Goal: Transaction & Acquisition: Purchase product/service

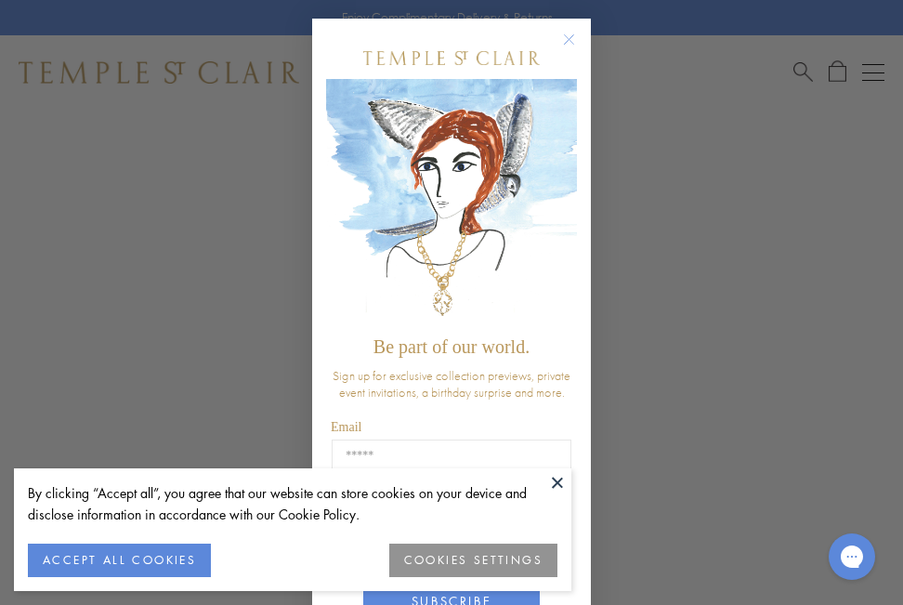
scroll to position [91, 0]
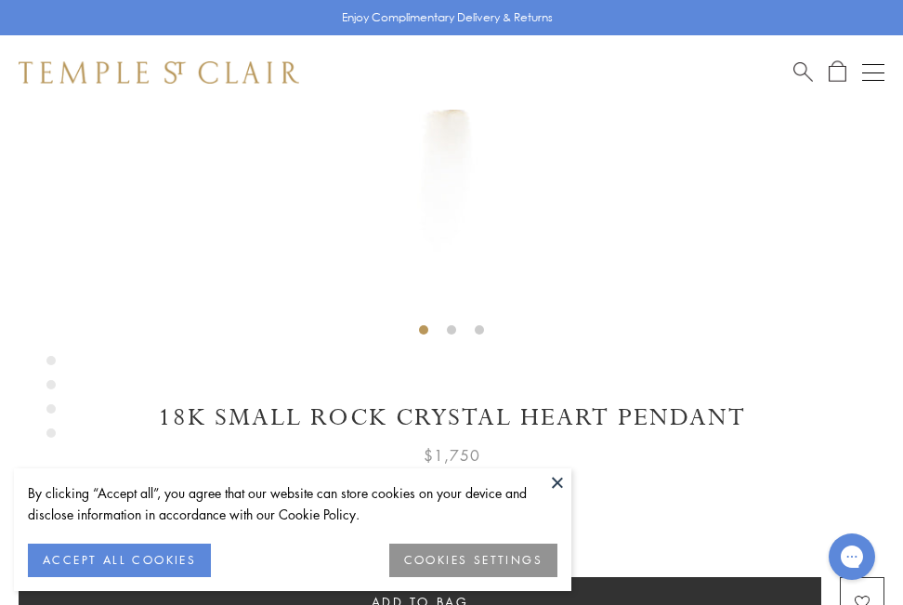
click at [555, 478] on button at bounding box center [558, 482] width 28 height 28
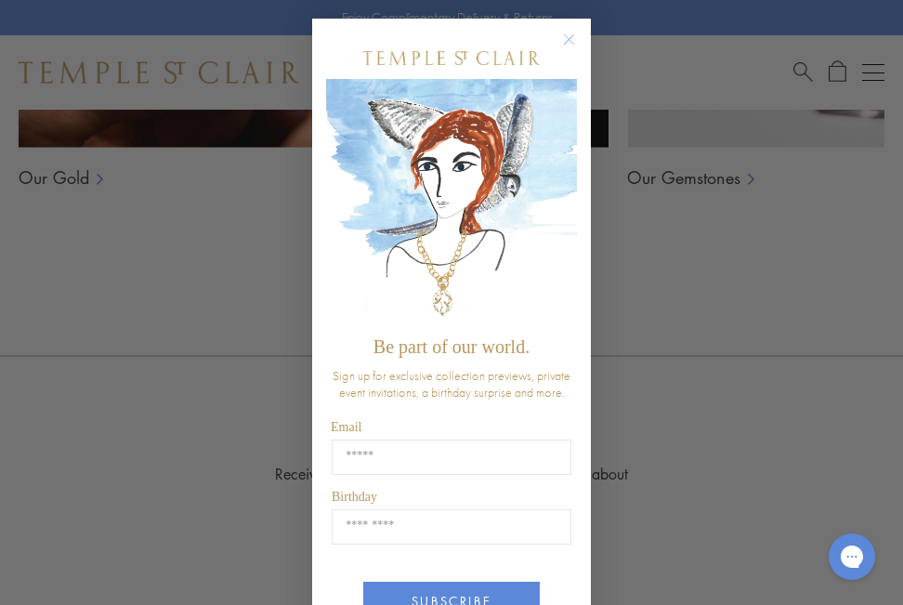
scroll to position [2897, 0]
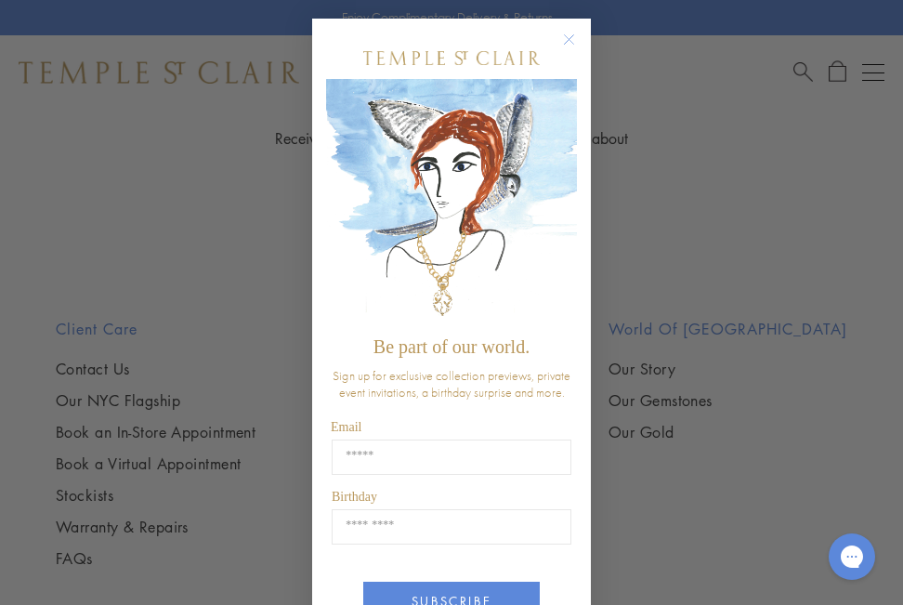
click at [741, 172] on div "Close dialog Be part of our world. Sign up for exclusive collection previews, p…" at bounding box center [451, 302] width 903 height 605
click at [143, 127] on div "Close dialog Be part of our world. Sign up for exclusive collection previews, p…" at bounding box center [451, 302] width 903 height 605
click at [560, 36] on circle "Close dialog" at bounding box center [569, 40] width 22 height 22
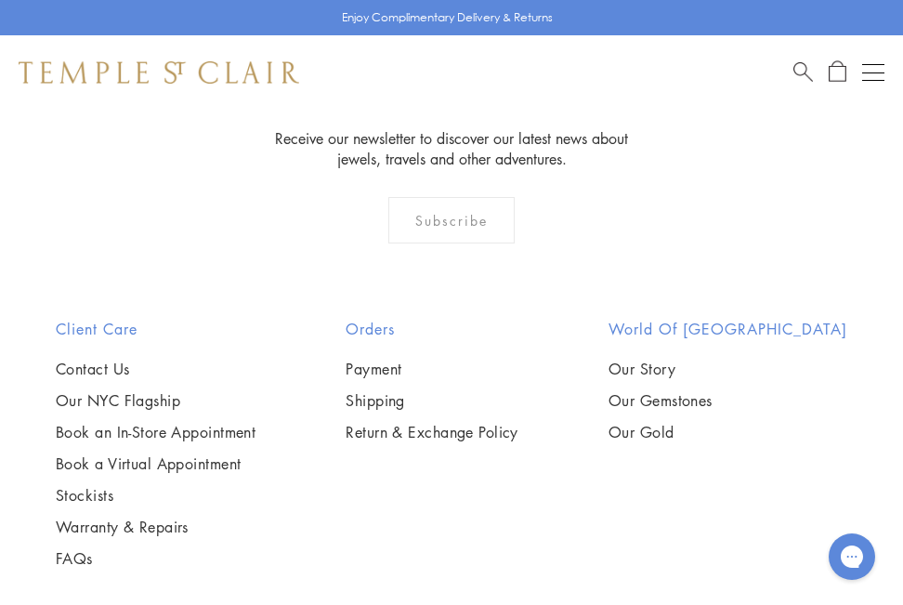
scroll to position [2804, 0]
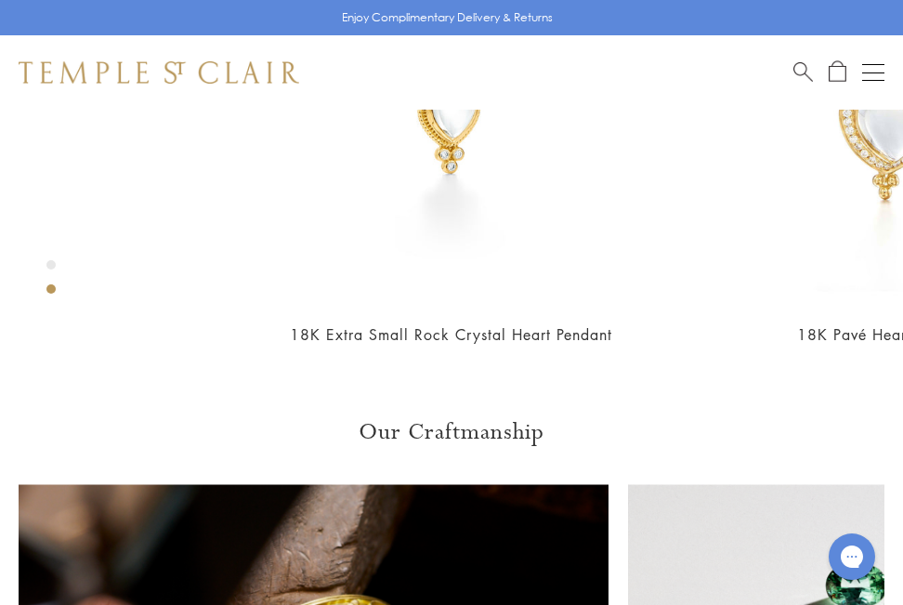
scroll to position [1860, 0]
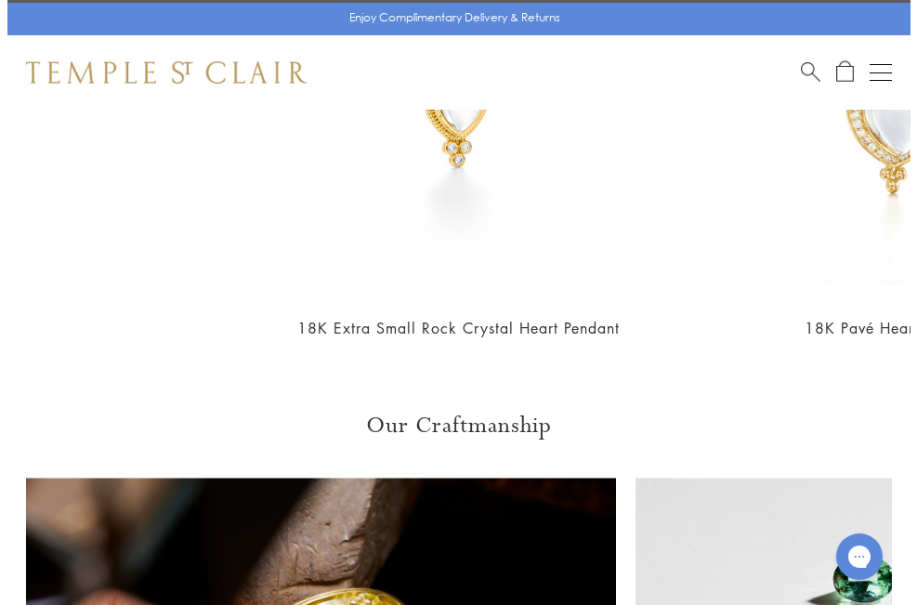
scroll to position [1874, 0]
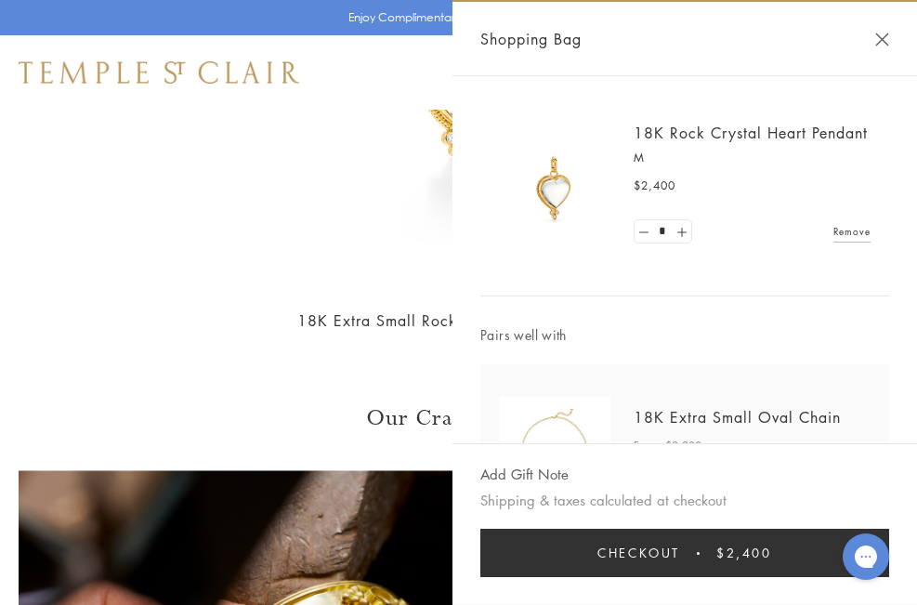
click at [670, 562] on span "Checkout" at bounding box center [638, 553] width 83 height 20
